Goal: Find specific fact: Find contact information

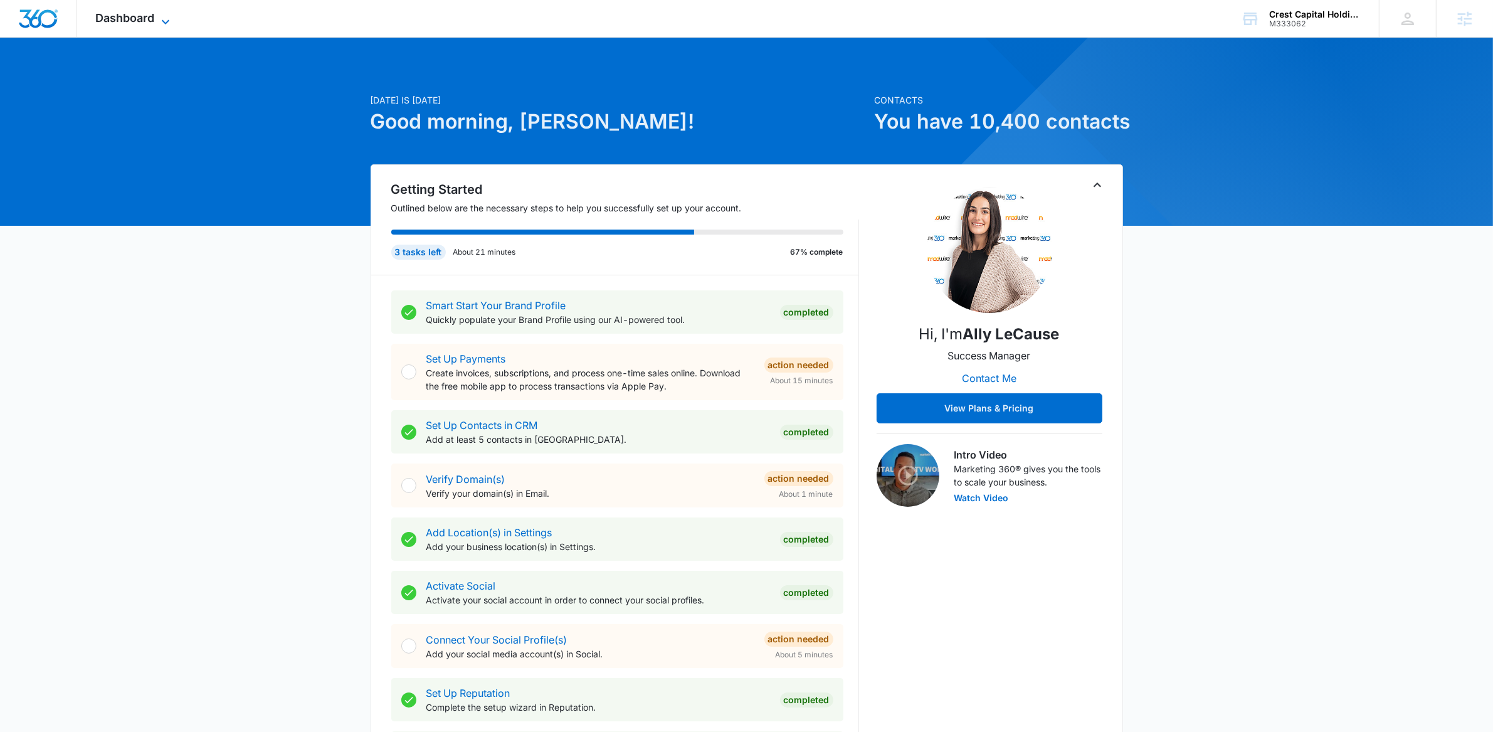
click at [158, 14] on icon at bounding box center [165, 21] width 15 height 15
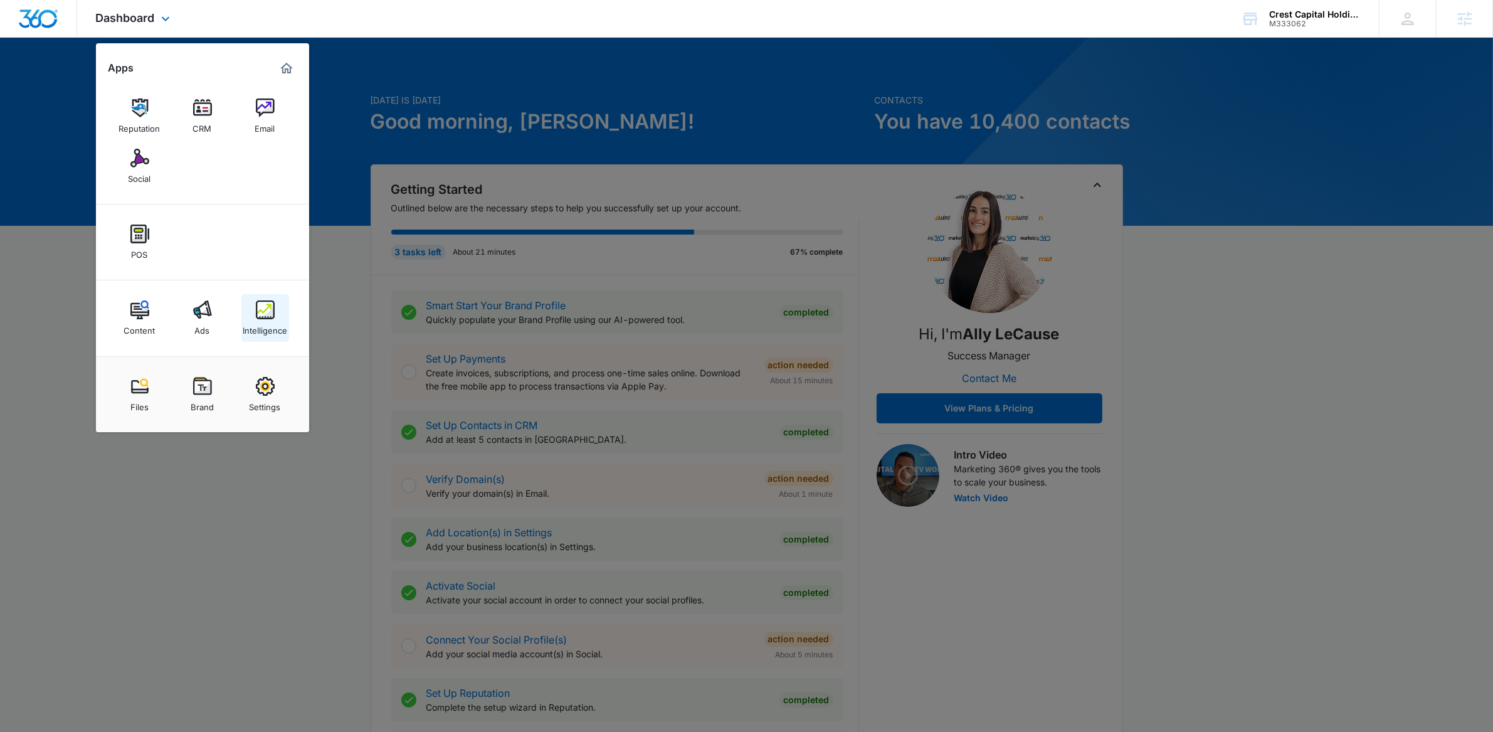
click at [273, 331] on div "Intelligence" at bounding box center [265, 327] width 45 height 16
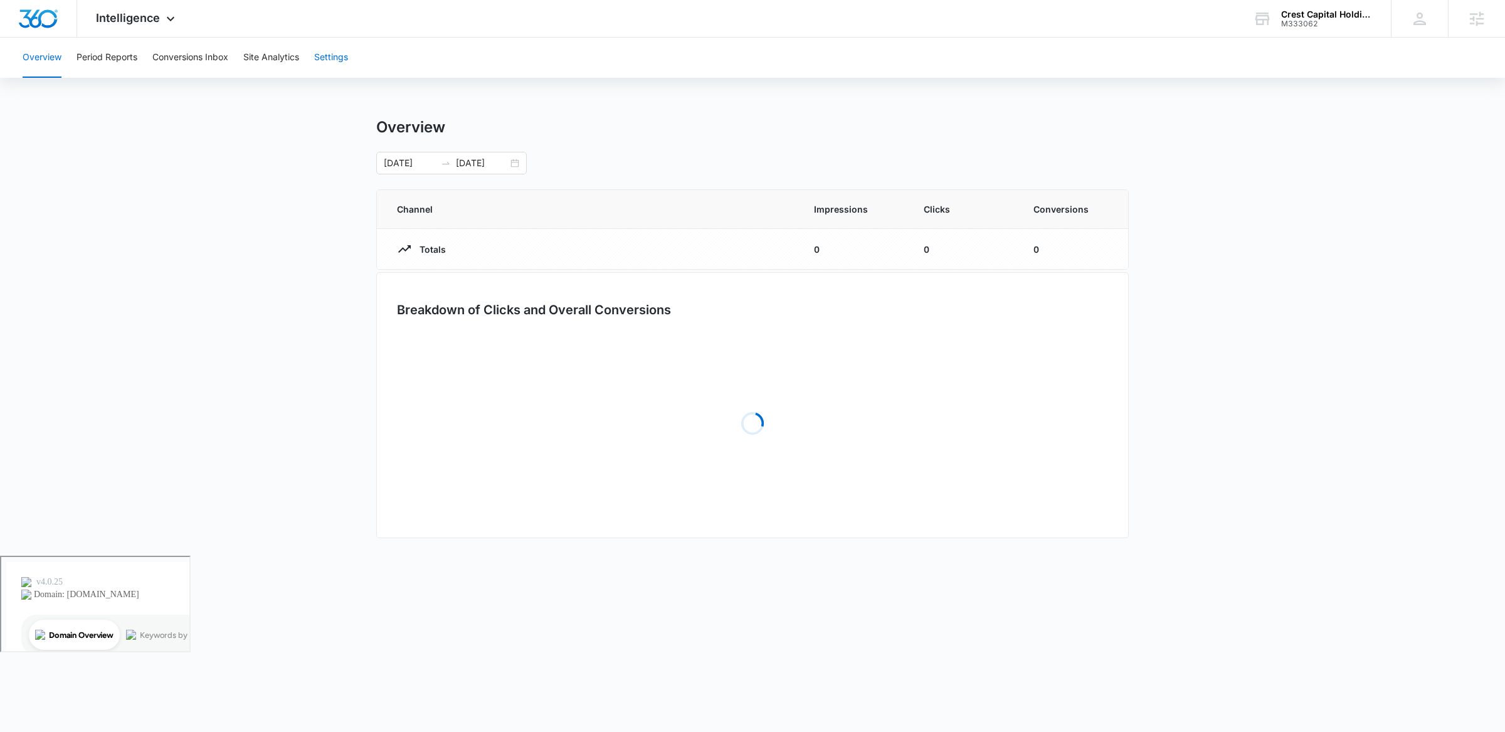
click at [335, 65] on button "Settings" at bounding box center [331, 58] width 34 height 40
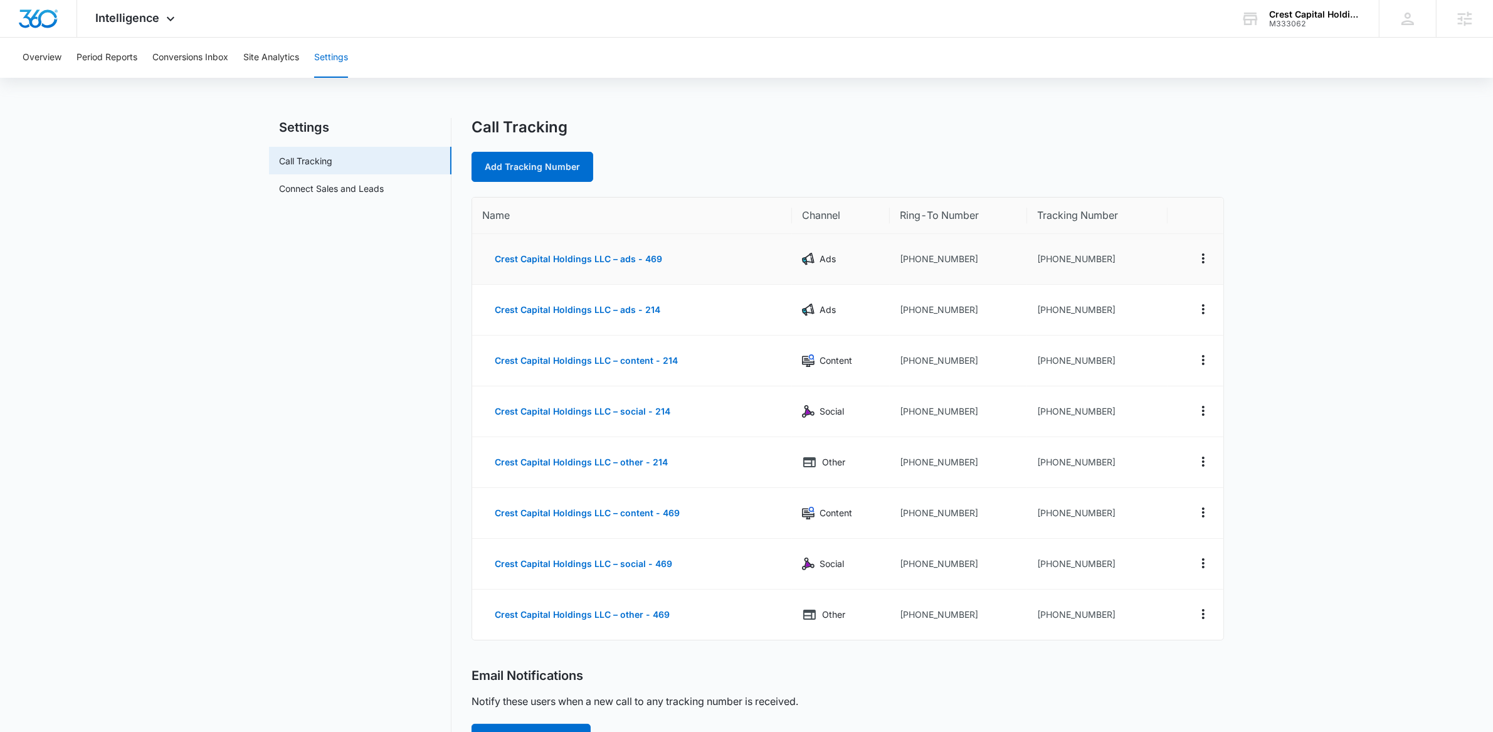
scroll to position [3, 0]
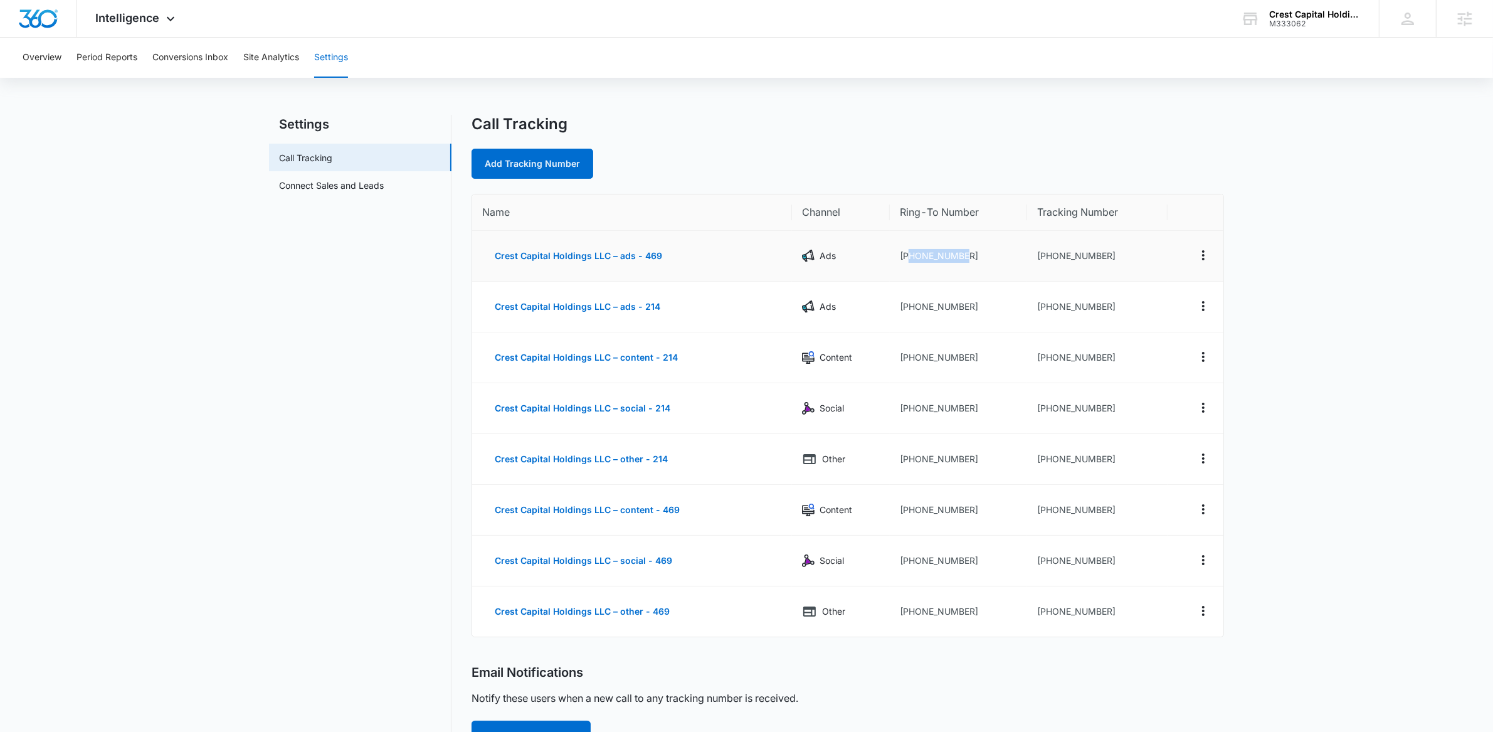
drag, startPoint x: 906, startPoint y: 255, endPoint x: 976, endPoint y: 257, distance: 69.7
click at [976, 256] on td "[PHONE_NUMBER]" at bounding box center [959, 256] width 138 height 51
copy td "4694812255"
drag, startPoint x: 907, startPoint y: 307, endPoint x: 1001, endPoint y: 310, distance: 93.5
click at [1001, 310] on td "[PHONE_NUMBER]" at bounding box center [959, 307] width 138 height 51
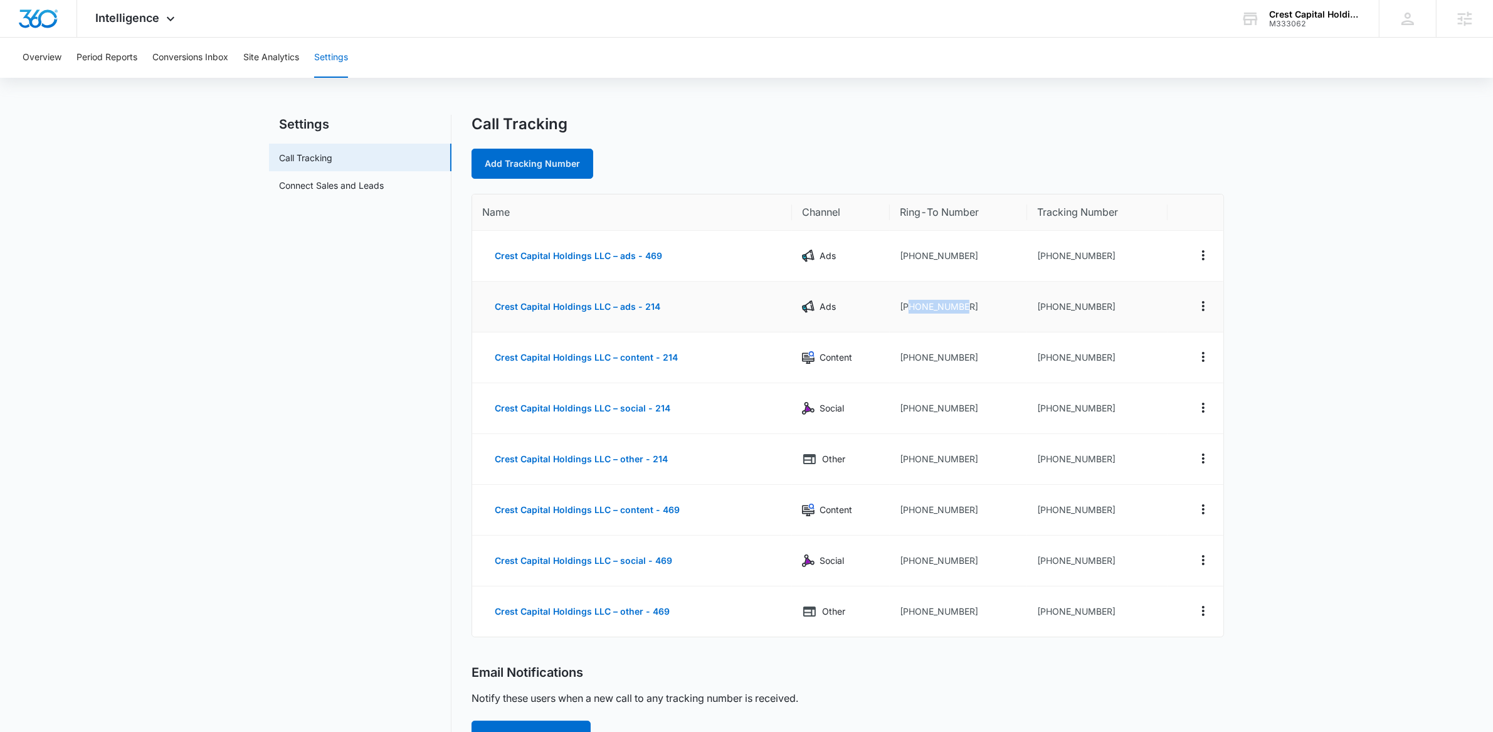
copy td "2148563338"
